Goal: Task Accomplishment & Management: Manage account settings

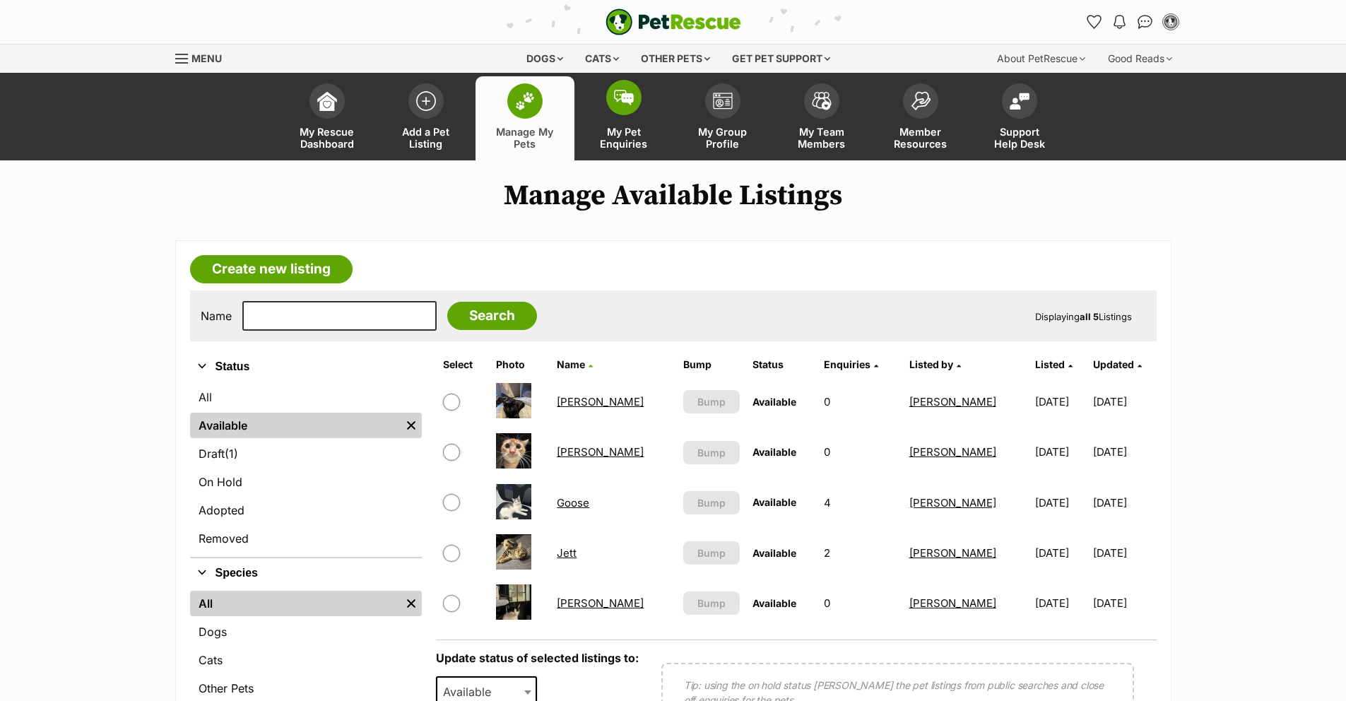
click at [616, 101] on img at bounding box center [624, 98] width 20 height 16
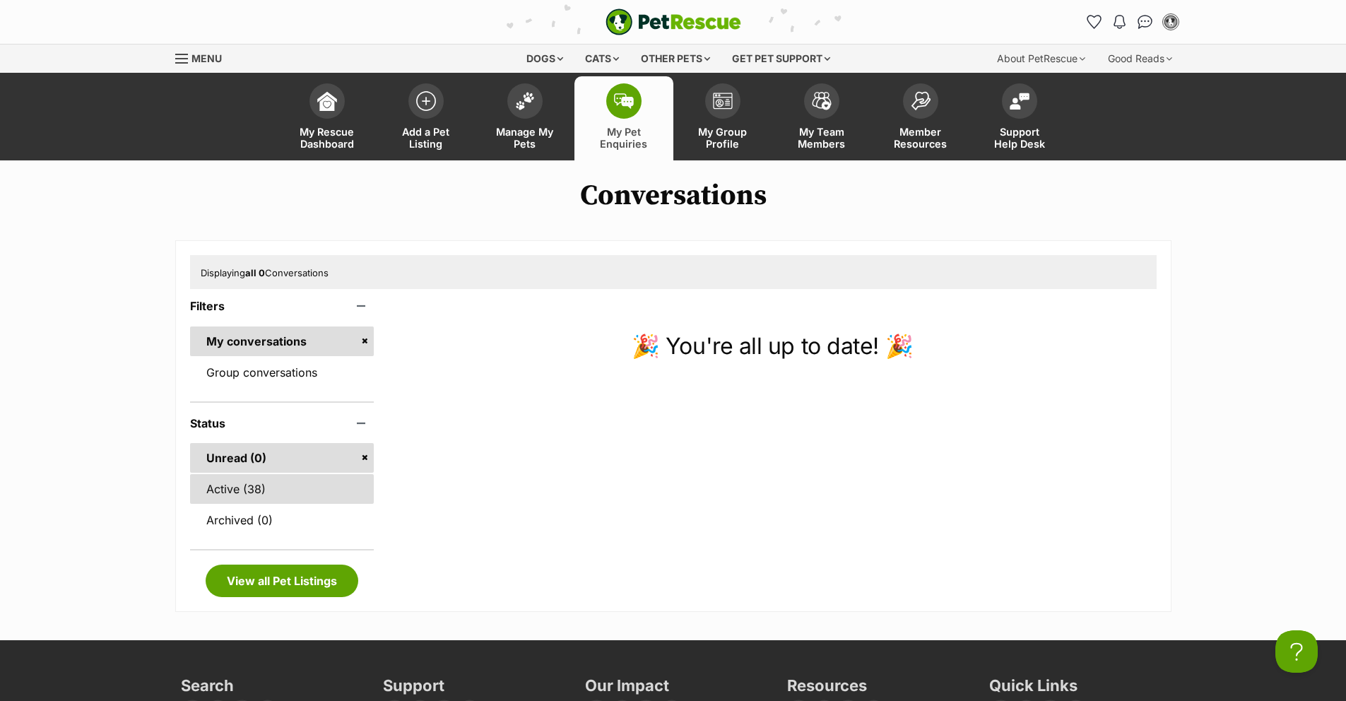
click at [218, 485] on link "Active (38)" at bounding box center [282, 489] width 184 height 30
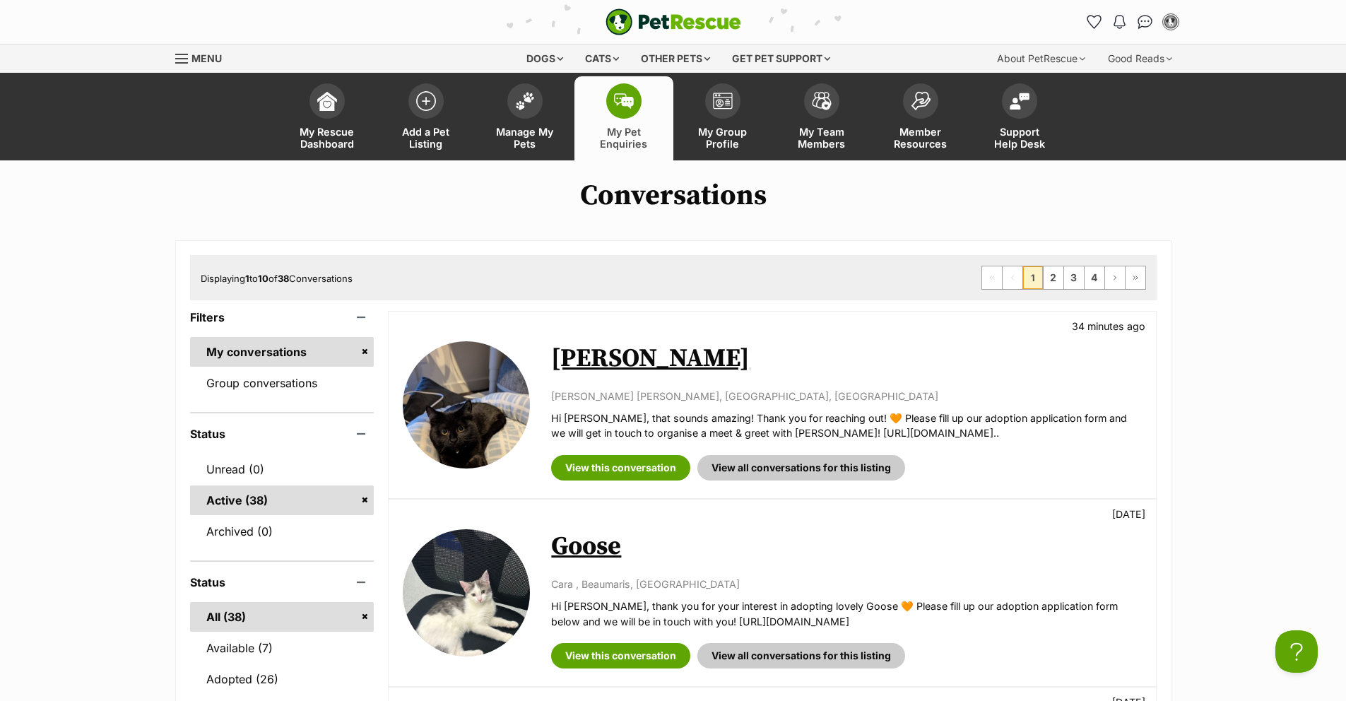
click at [558, 131] on link "Manage My Pets" at bounding box center [524, 118] width 99 height 84
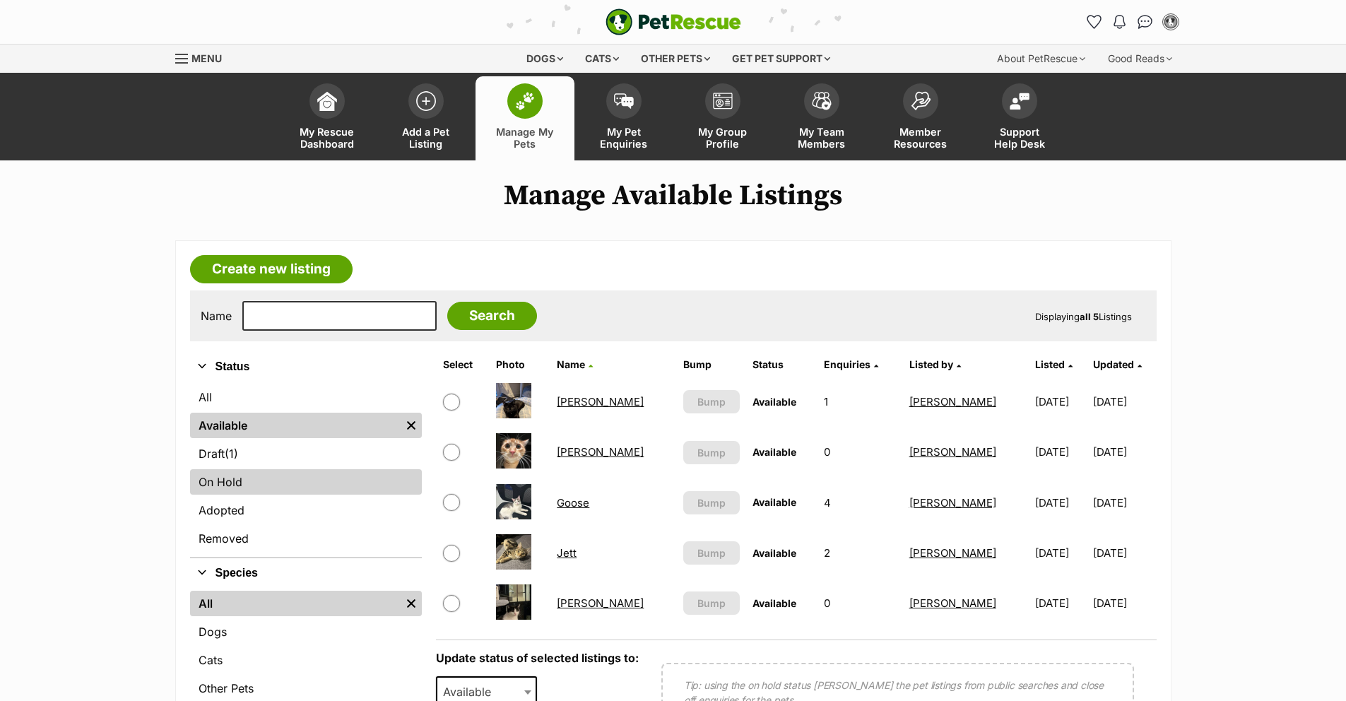
click at [278, 495] on link "On Hold" at bounding box center [306, 481] width 232 height 25
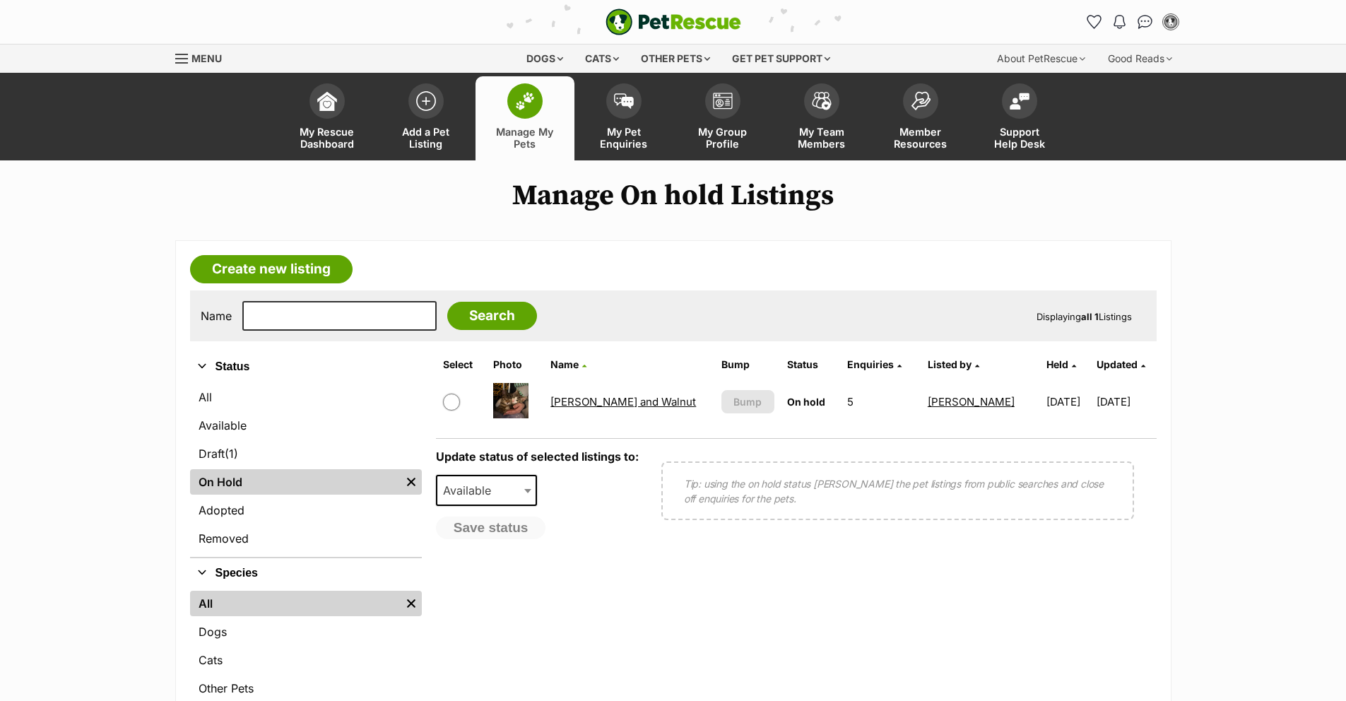
click at [454, 402] on input "checkbox" at bounding box center [451, 401] width 17 height 17
checkbox input "true"
click at [523, 493] on span at bounding box center [529, 490] width 14 height 31
select select "rehomed"
click at [505, 538] on button "Save status" at bounding box center [492, 528] width 112 height 24
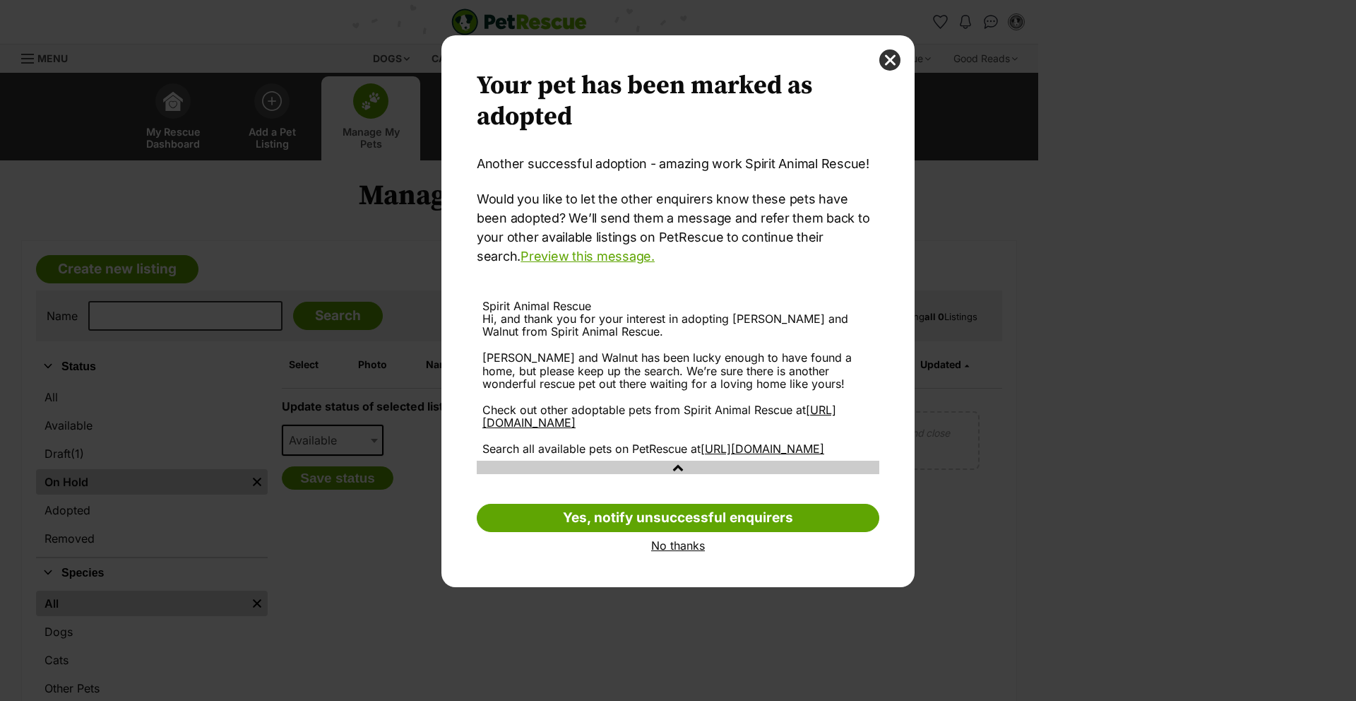
click at [668, 552] on link "No thanks" at bounding box center [678, 545] width 403 height 13
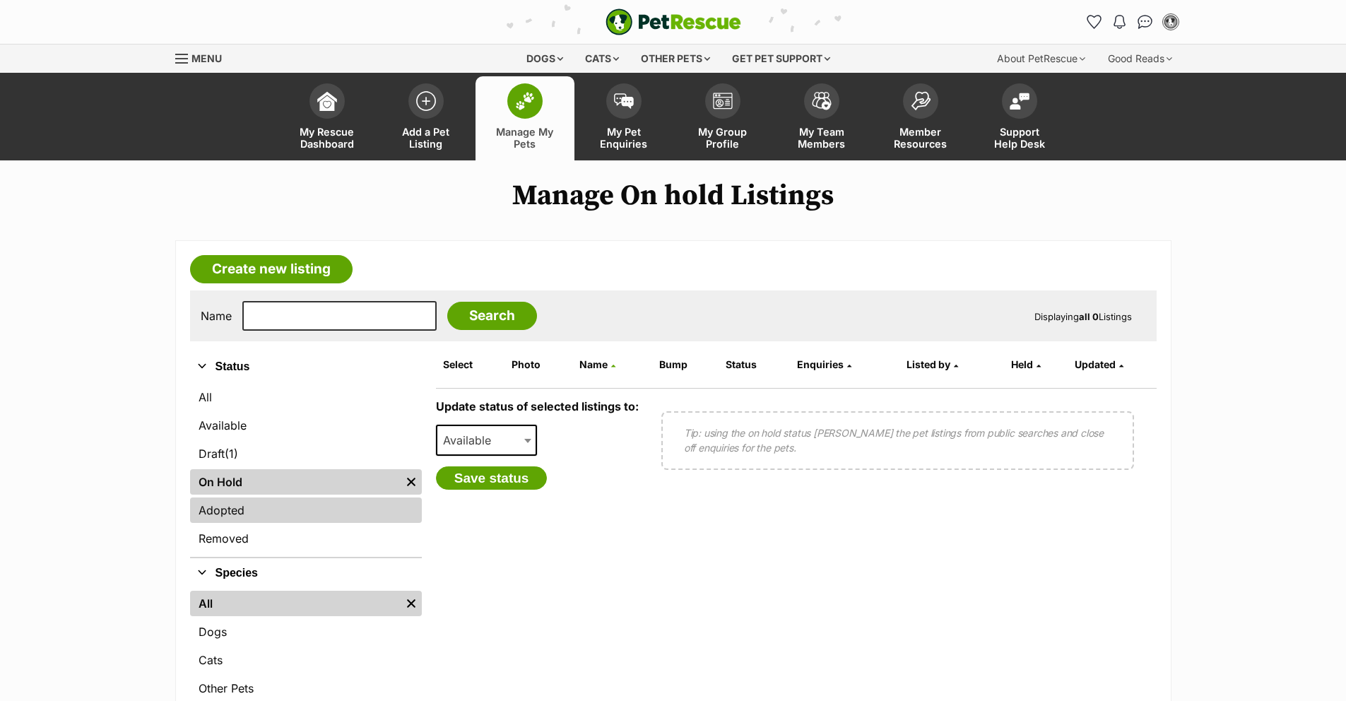
click at [222, 506] on link "Adopted" at bounding box center [306, 509] width 232 height 25
